Goal: Navigation & Orientation: Find specific page/section

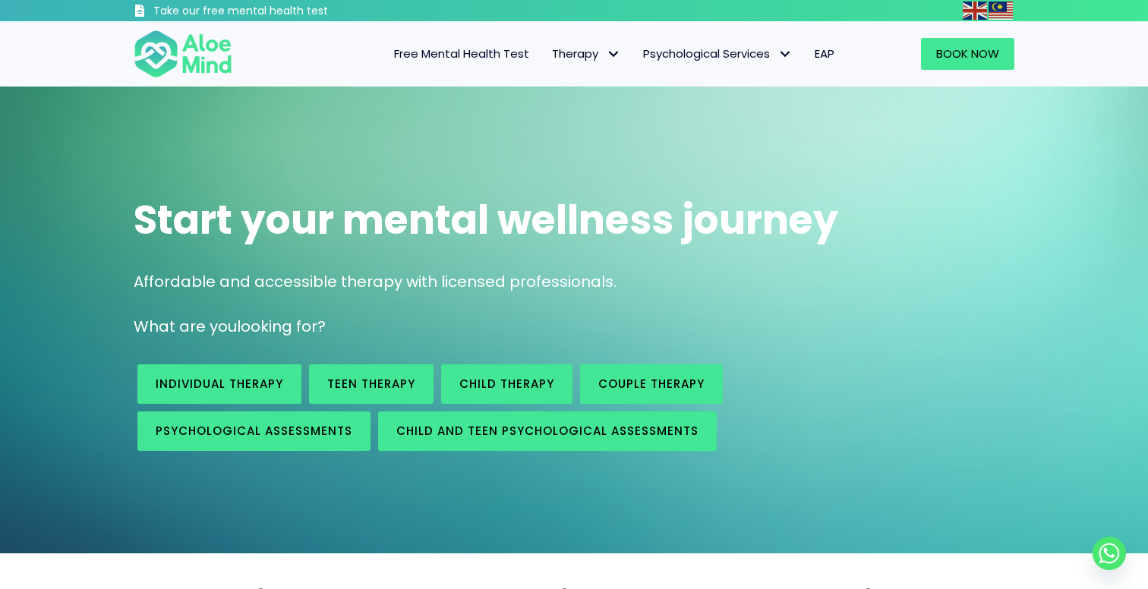
scroll to position [9, 0]
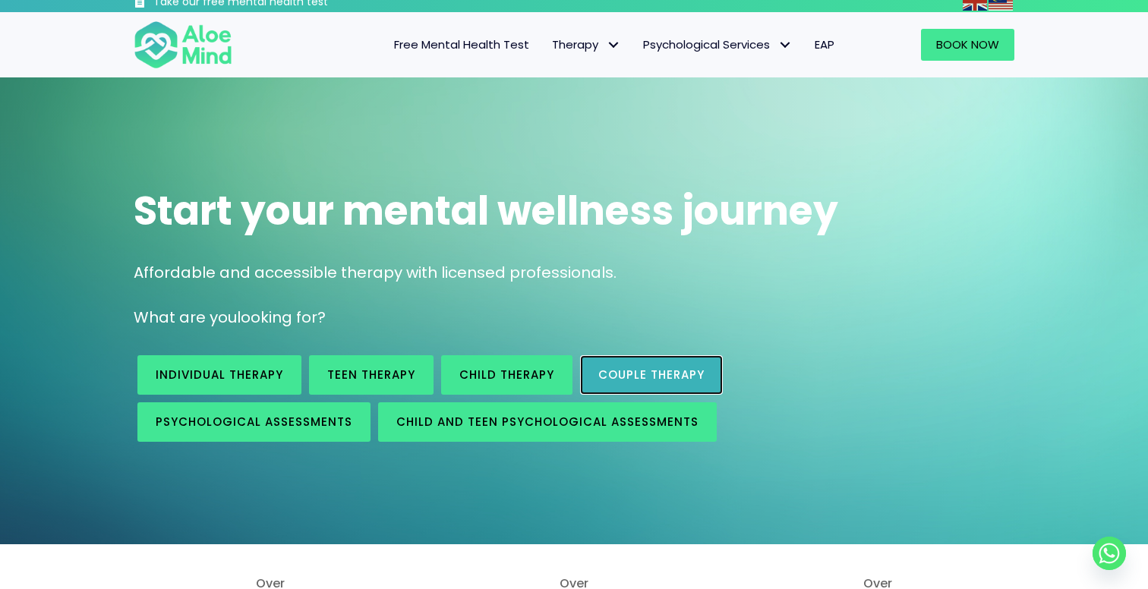
click at [670, 377] on span "Couple therapy" at bounding box center [651, 375] width 106 height 16
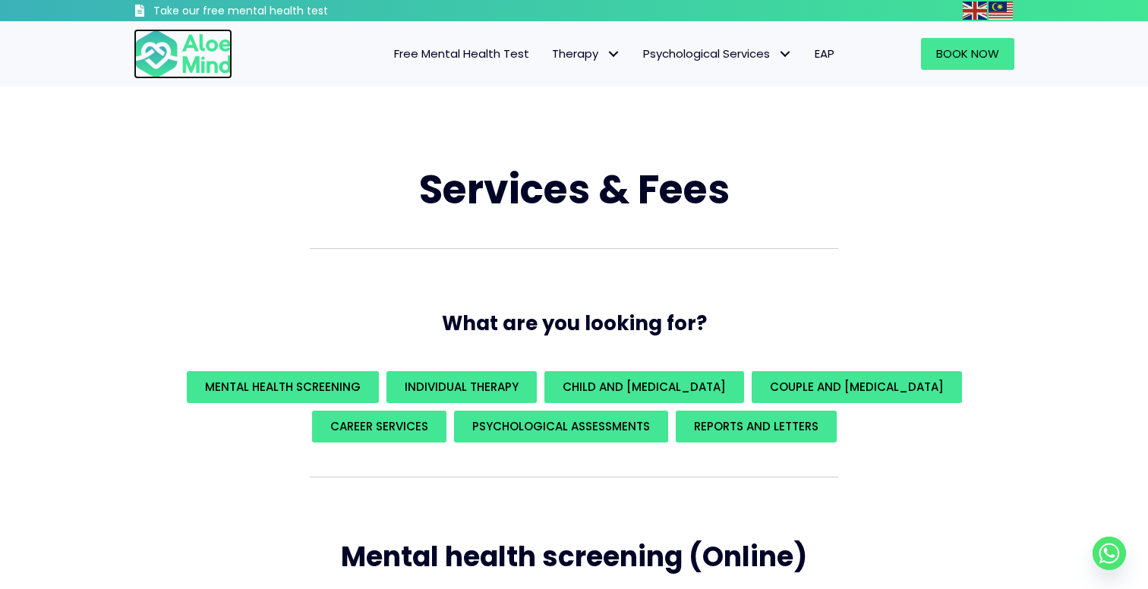
click at [154, 52] on img at bounding box center [183, 54] width 99 height 50
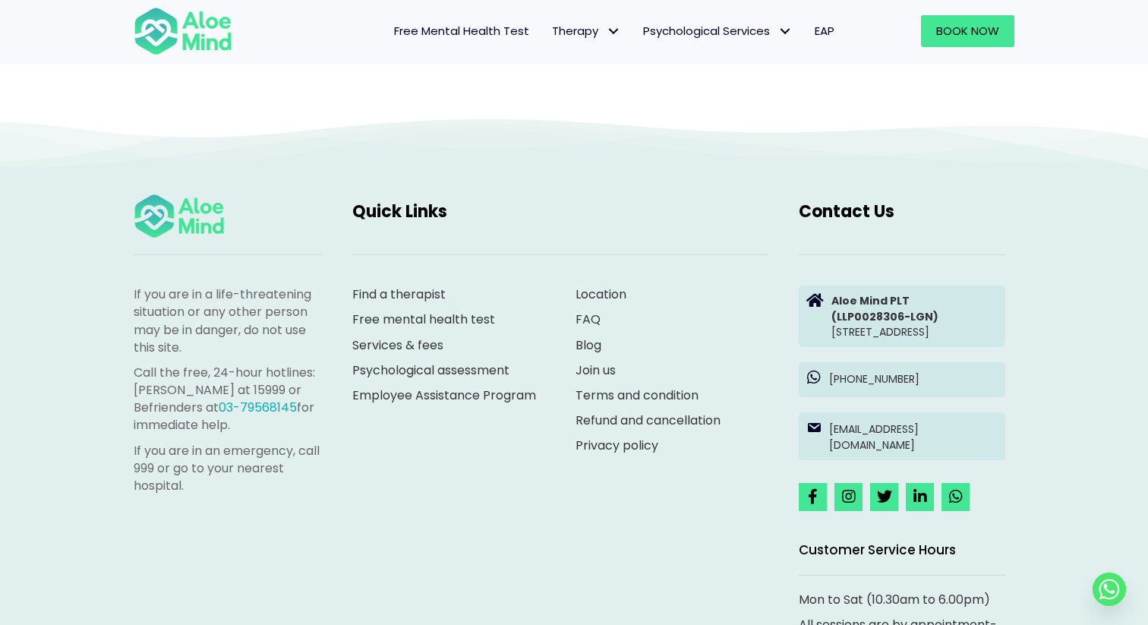
scroll to position [4067, 0]
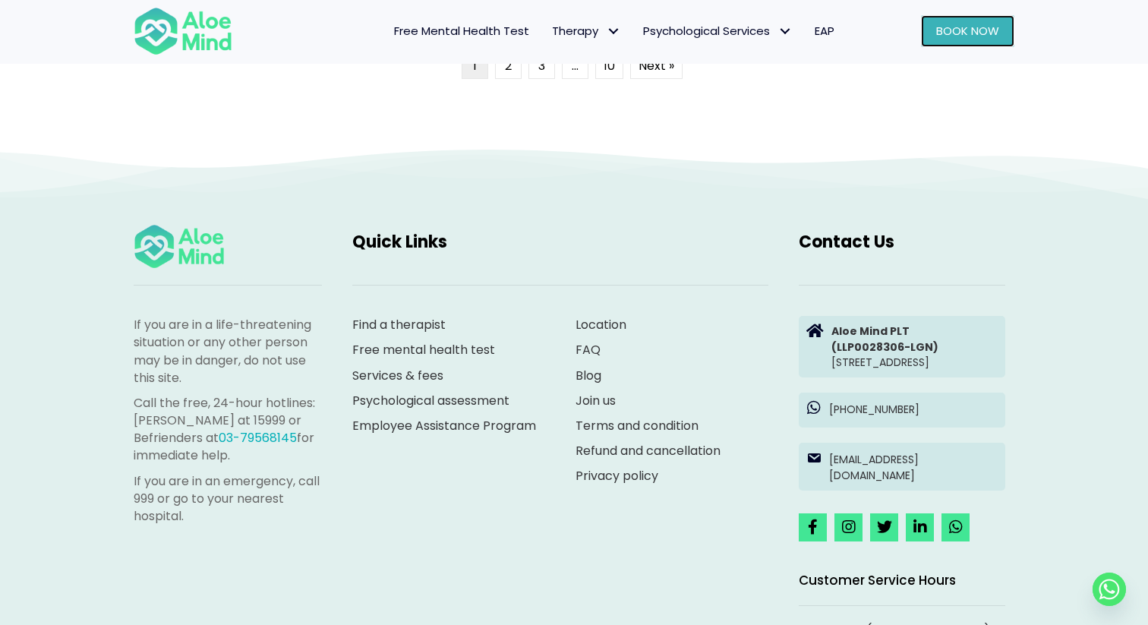
click at [984, 32] on span "Book Now" at bounding box center [967, 31] width 63 height 16
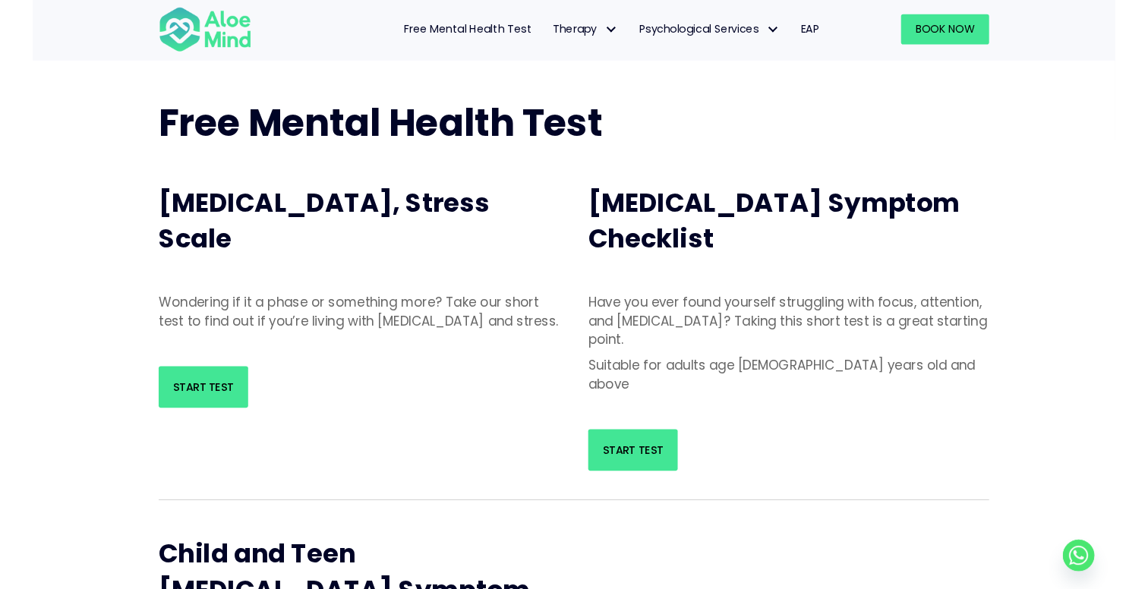
scroll to position [69, 0]
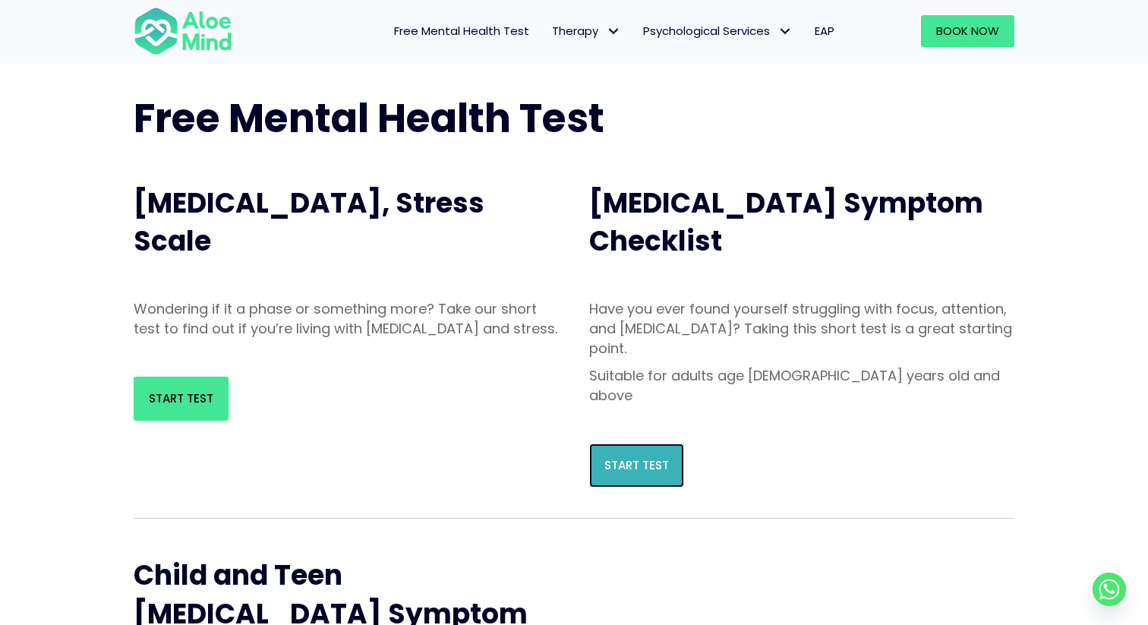
click at [660, 443] on link "Start Test" at bounding box center [636, 465] width 95 height 44
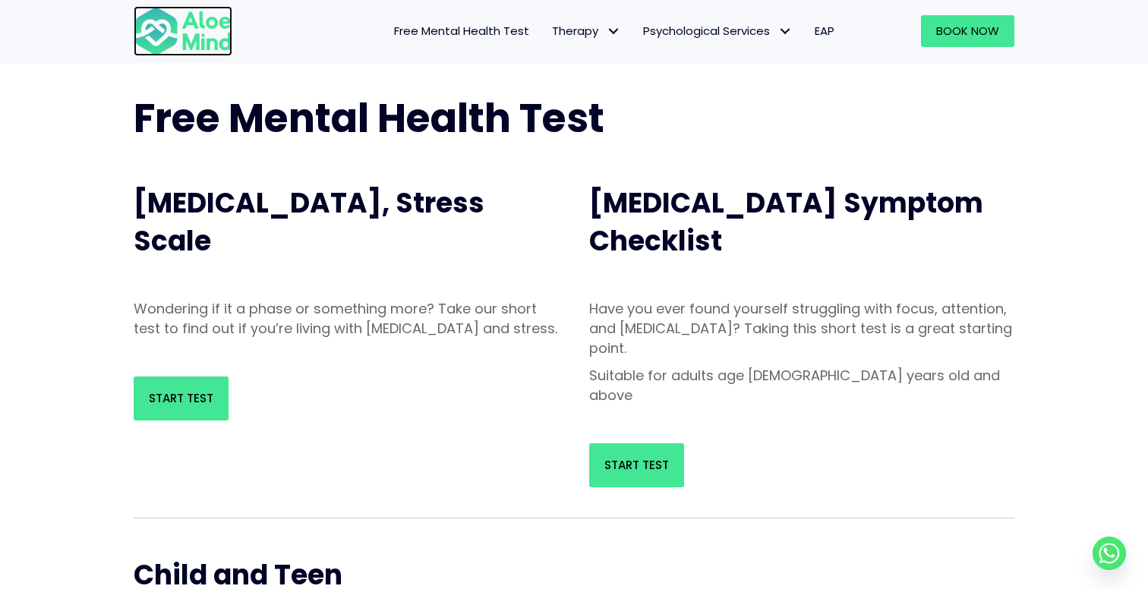
click at [188, 16] on img at bounding box center [183, 31] width 99 height 50
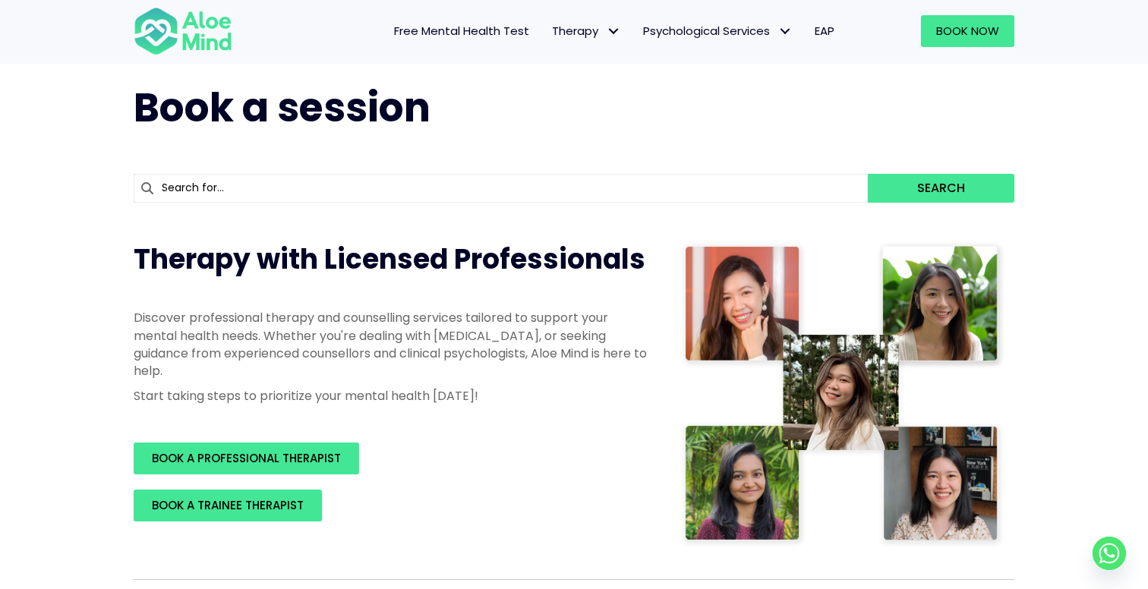
scroll to position [33, 0]
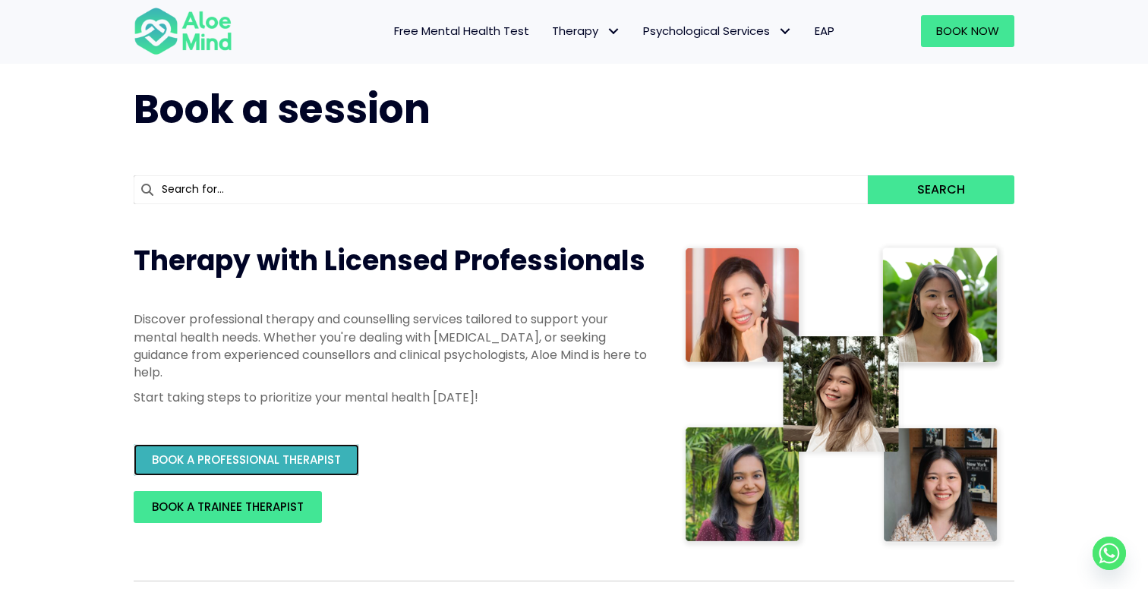
click at [271, 445] on link "BOOK A PROFESSIONAL THERAPIST" at bounding box center [246, 460] width 225 height 32
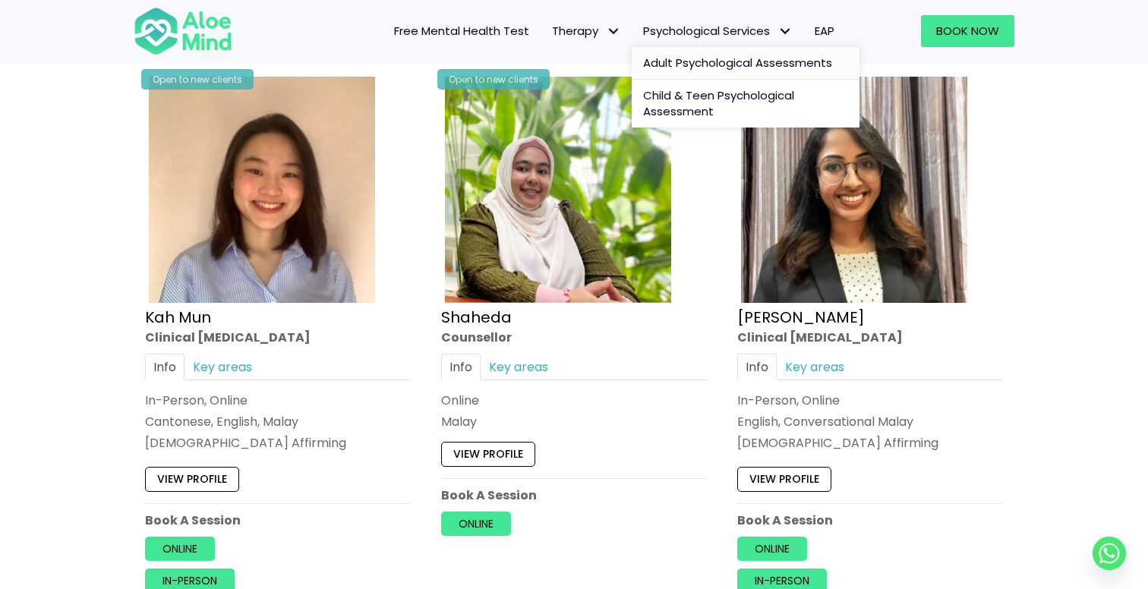
scroll to position [0, 0]
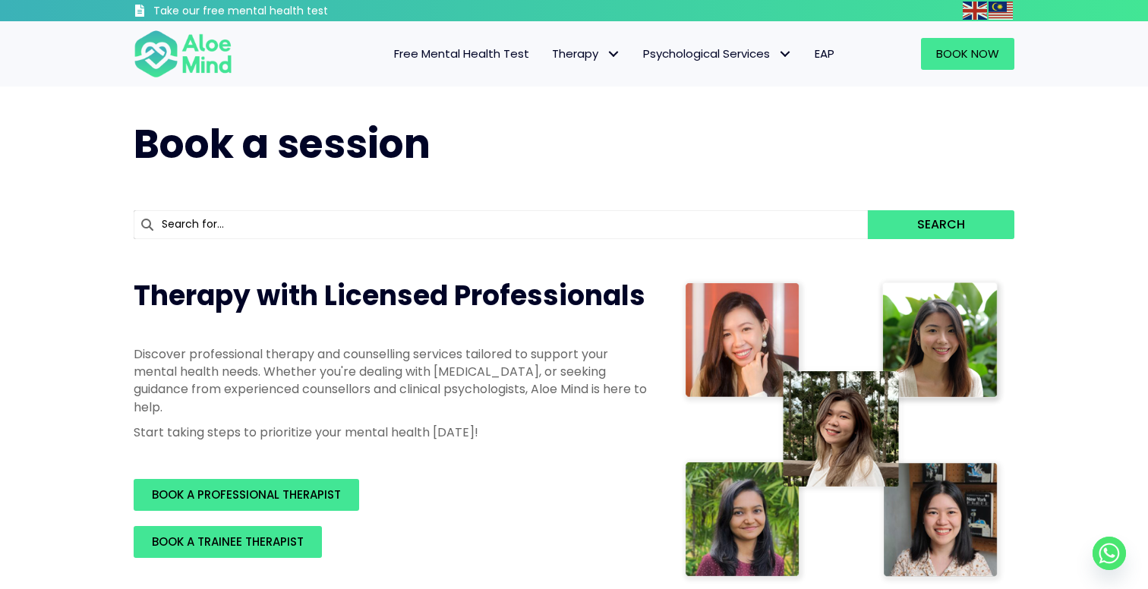
click at [414, 52] on span "Free Mental Health Test" at bounding box center [461, 54] width 135 height 16
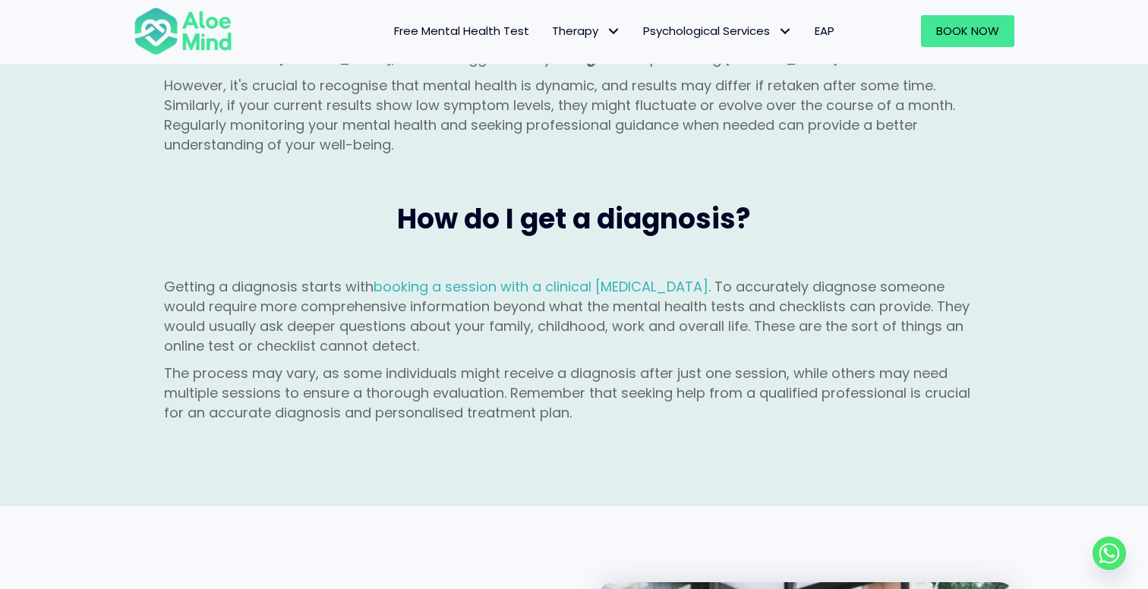
scroll to position [1725, 0]
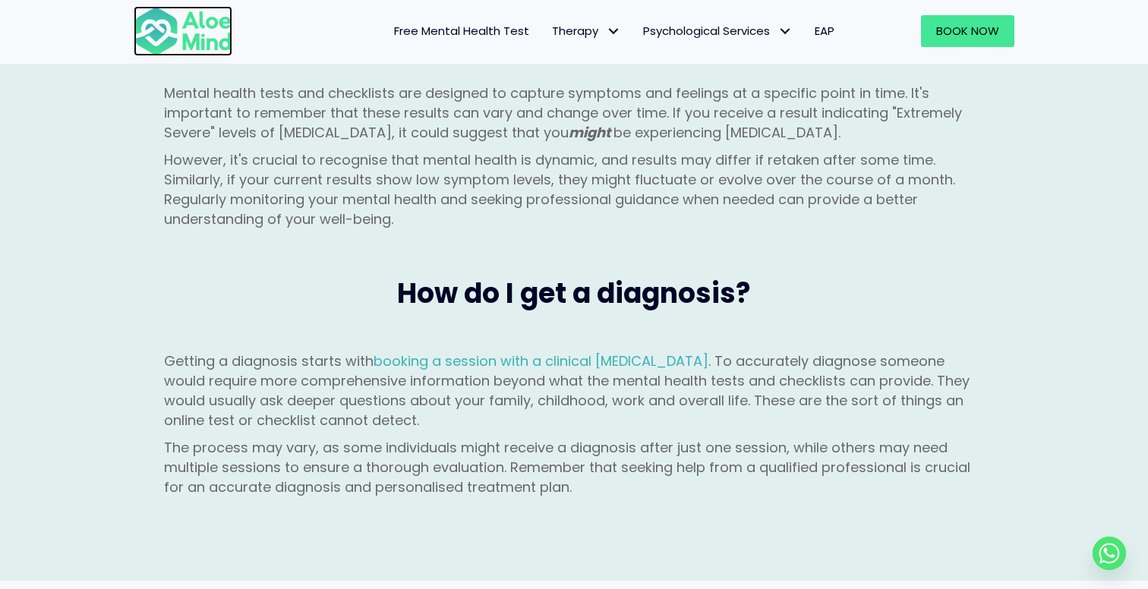
click at [165, 25] on img at bounding box center [183, 31] width 99 height 50
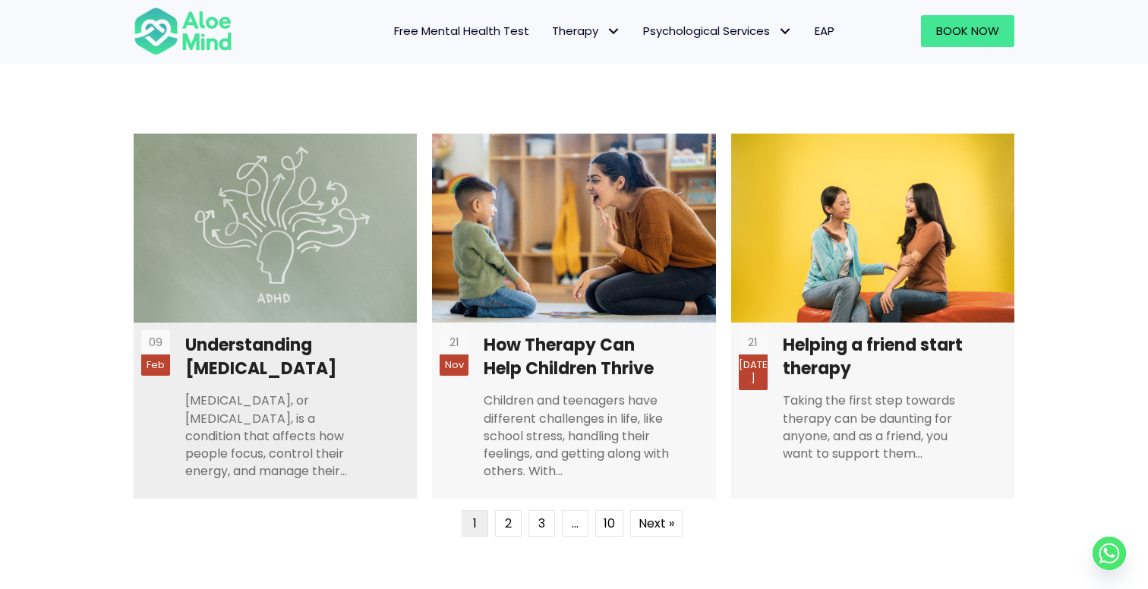
scroll to position [3798, 0]
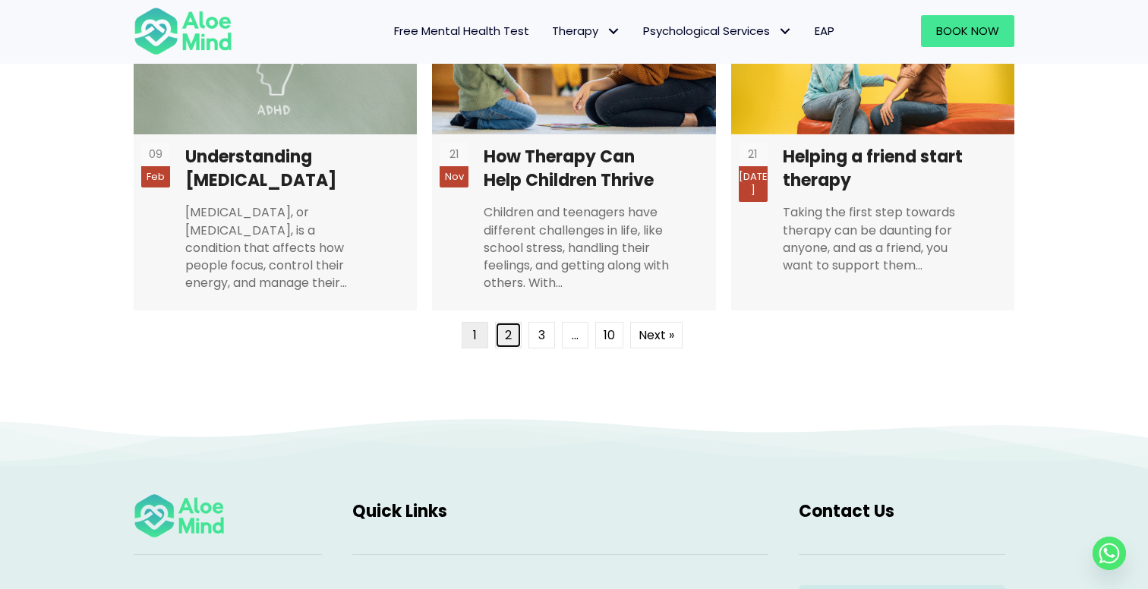
click at [517, 333] on link "2" at bounding box center [508, 335] width 27 height 27
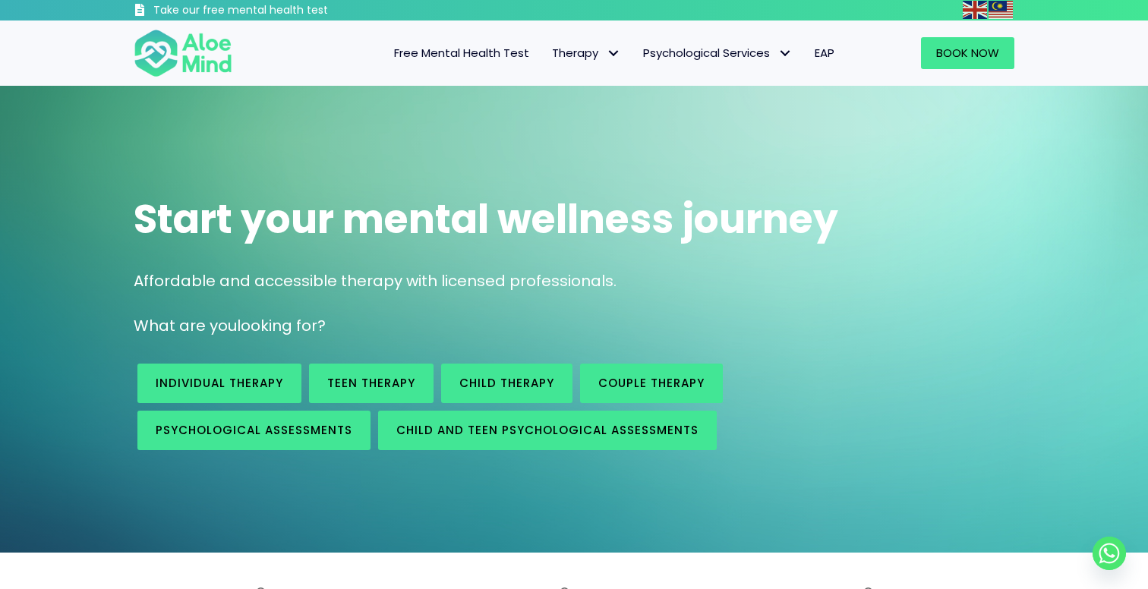
scroll to position [0, 0]
